Goal: Task Accomplishment & Management: Manage account settings

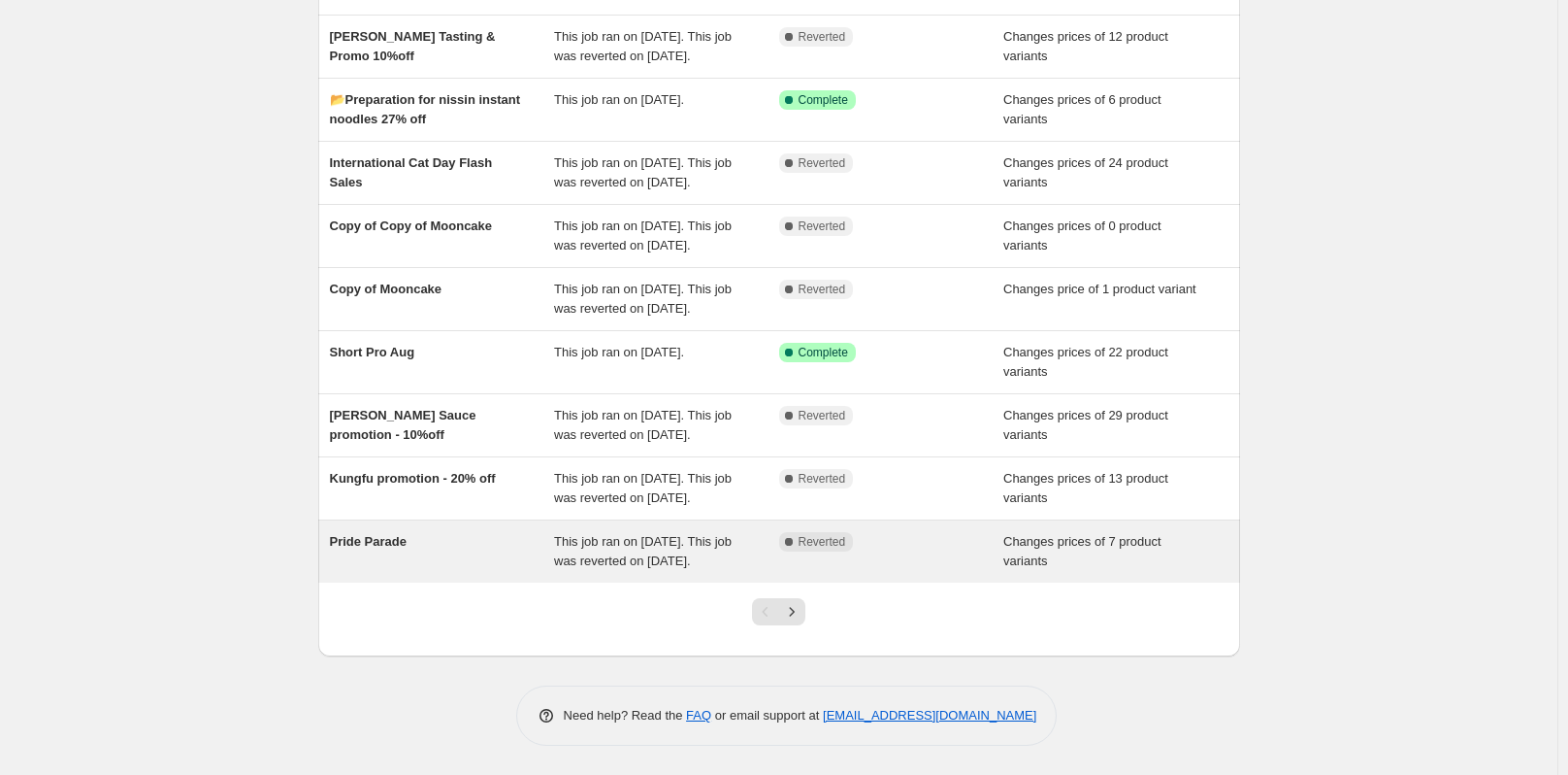
scroll to position [167, 0]
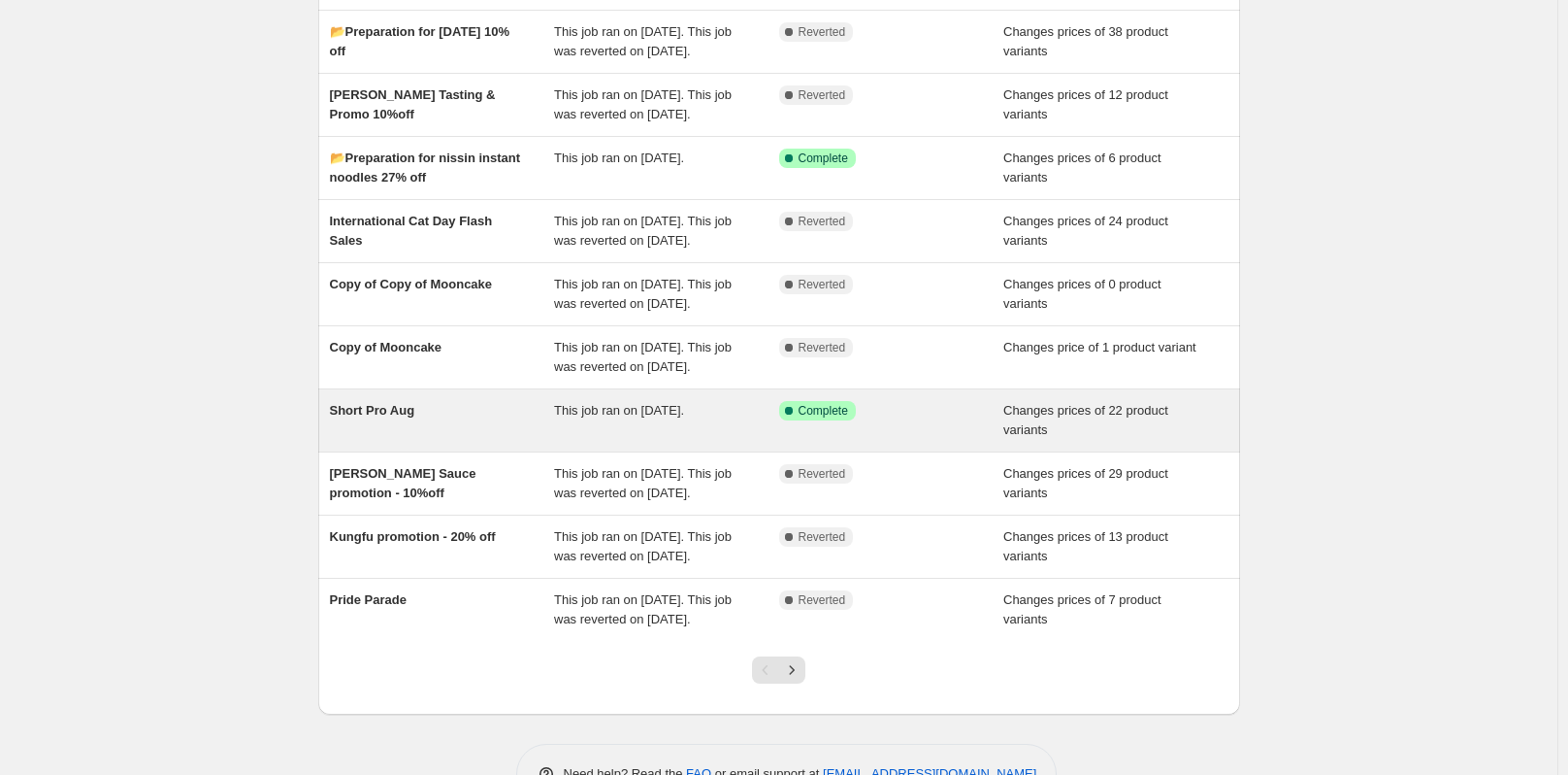
click at [383, 418] on span "Short Pro Aug" at bounding box center [372, 410] width 85 height 15
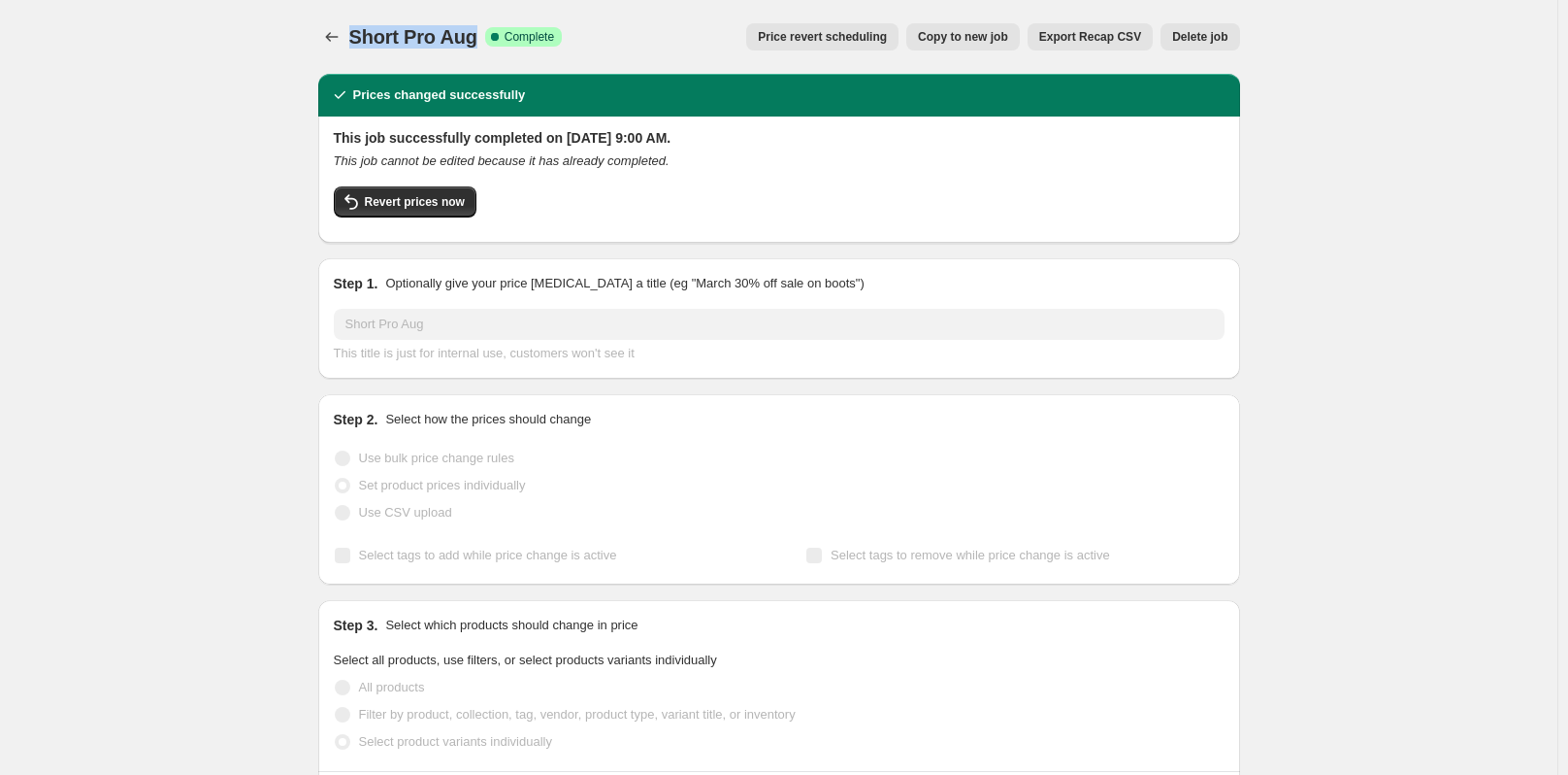
drag, startPoint x: 349, startPoint y: 26, endPoint x: 480, endPoint y: 42, distance: 132.0
click at [480, 42] on div "Short Pro Aug Success Complete Complete Price revert scheduling Copy to new job…" at bounding box center [780, 37] width 922 height 27
copy span "Short Pro Aug"
click at [337, 41] on icon "Price change jobs" at bounding box center [332, 37] width 20 height 20
